Goal: Information Seeking & Learning: Learn about a topic

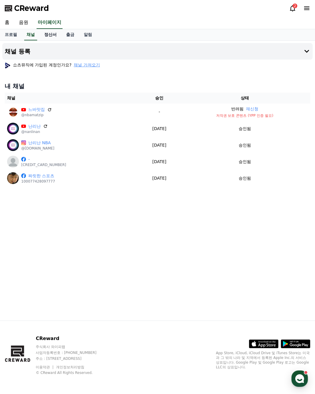
click at [45, 33] on link "정산서" at bounding box center [50, 34] width 22 height 11
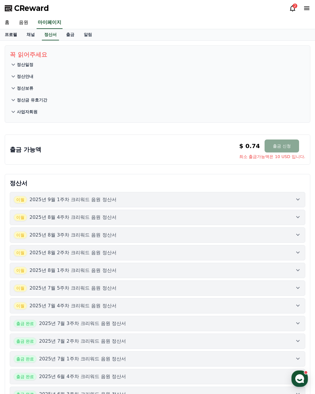
click at [11, 36] on link "프로필" at bounding box center [11, 34] width 22 height 11
select select "**********"
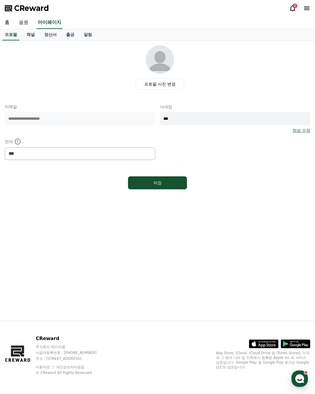
click at [17, 21] on link "음원" at bounding box center [23, 23] width 19 height 12
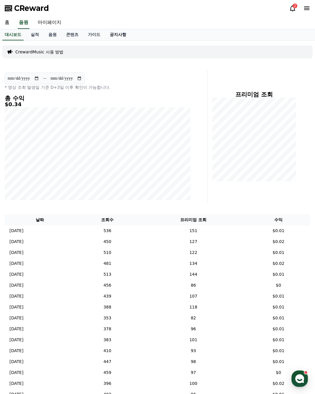
click at [115, 33] on link "공지사항" at bounding box center [118, 34] width 26 height 11
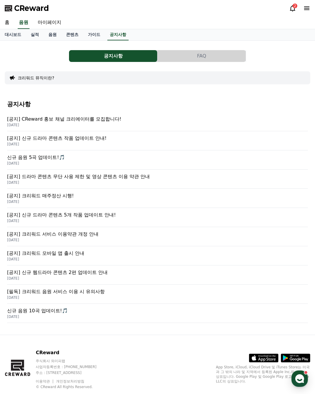
click at [47, 200] on p "[DATE]" at bounding box center [157, 201] width 301 height 5
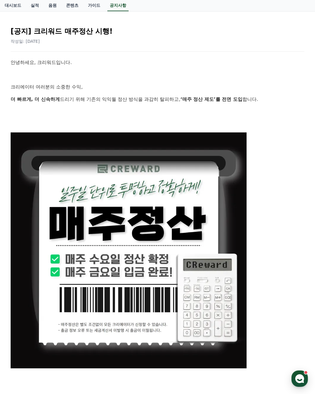
scroll to position [147, 0]
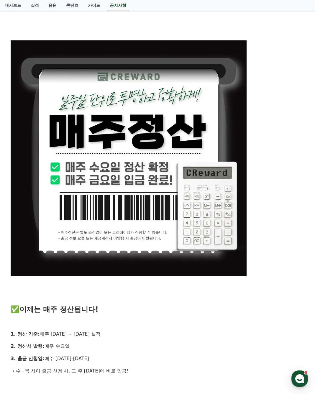
click at [165, 299] on p at bounding box center [158, 297] width 294 height 8
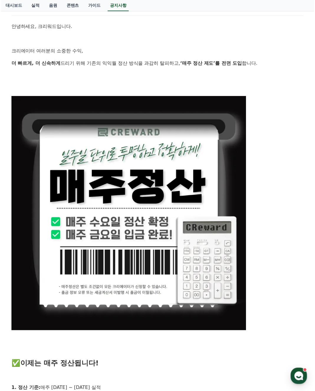
scroll to position [0, 0]
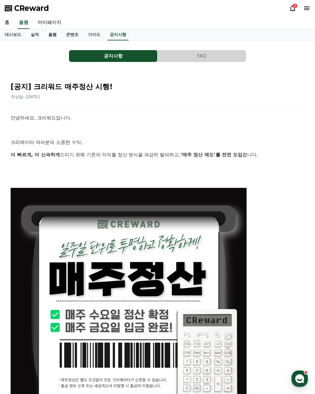
click at [55, 29] on link "음원" at bounding box center [53, 34] width 18 height 11
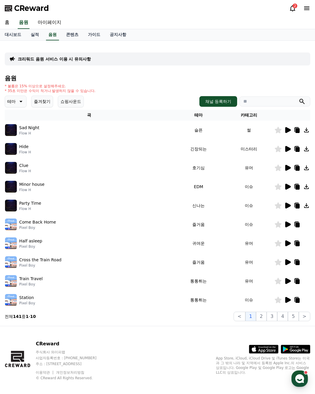
click at [285, 224] on icon at bounding box center [288, 224] width 6 height 6
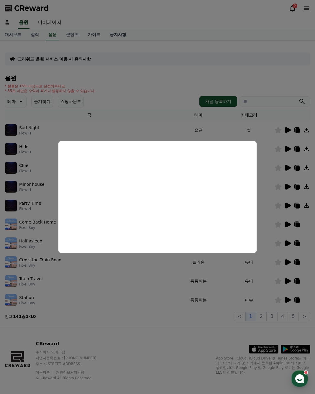
click at [155, 283] on button "close modal" at bounding box center [157, 197] width 315 height 394
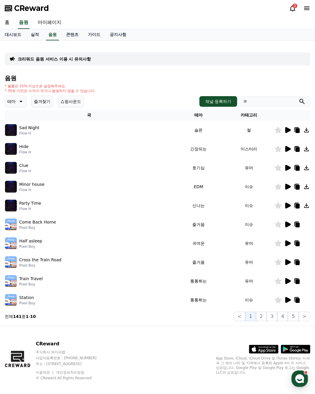
click at [288, 205] on icon at bounding box center [288, 205] width 6 height 6
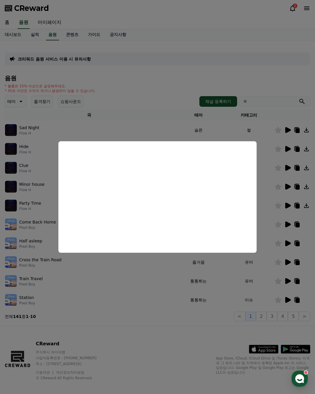
click at [295, 204] on button "close modal" at bounding box center [157, 197] width 315 height 394
click at [297, 205] on icon at bounding box center [297, 206] width 4 height 5
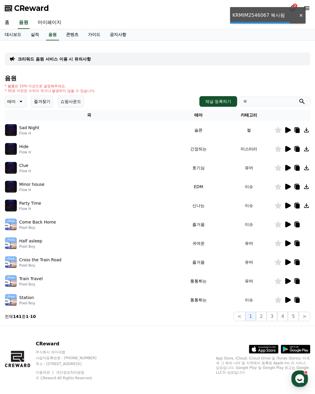
click at [297, 204] on icon at bounding box center [297, 206] width 4 height 5
